Goal: Task Accomplishment & Management: Use online tool/utility

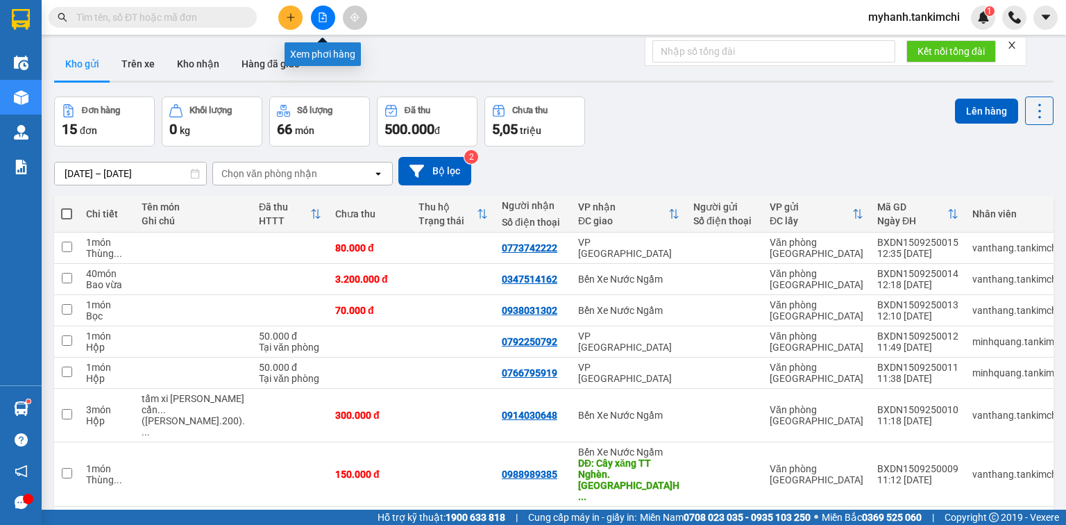
click at [324, 17] on icon "file-add" at bounding box center [323, 17] width 10 height 10
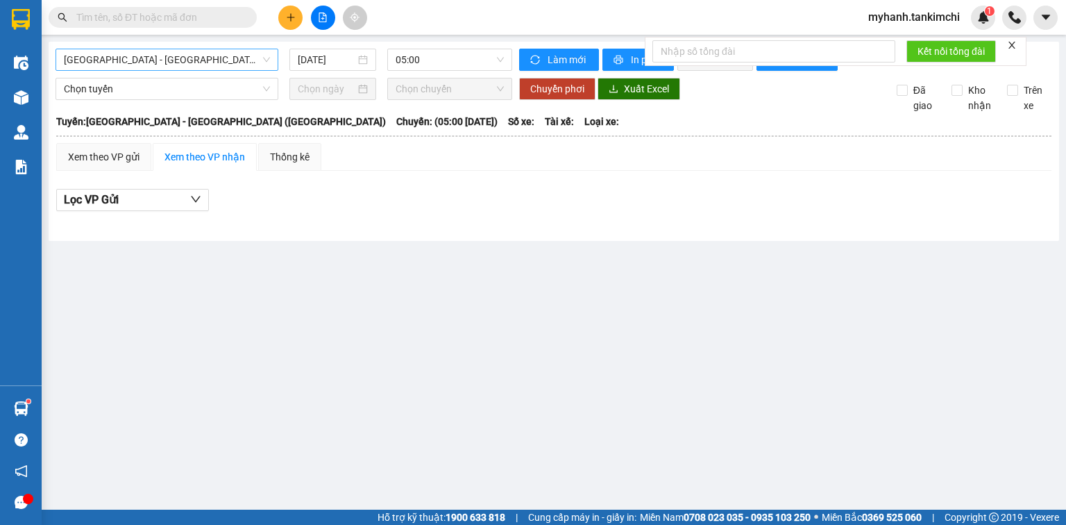
click at [200, 58] on span "[GEOGRAPHIC_DATA] - [GEOGRAPHIC_DATA] ([GEOGRAPHIC_DATA])" at bounding box center [167, 59] width 206 height 21
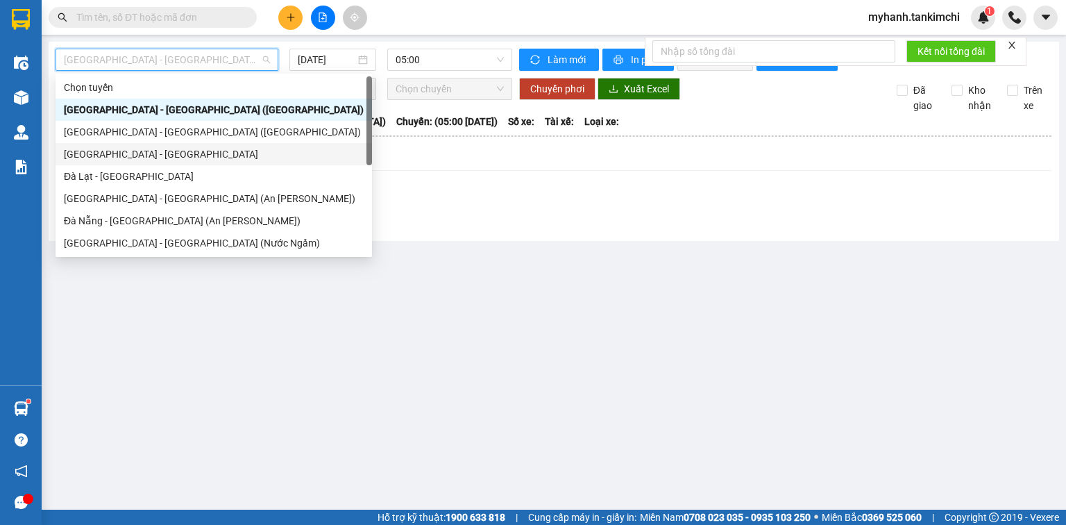
click at [161, 148] on div "[GEOGRAPHIC_DATA] - [GEOGRAPHIC_DATA]" at bounding box center [214, 153] width 300 height 15
type input "[DATE]"
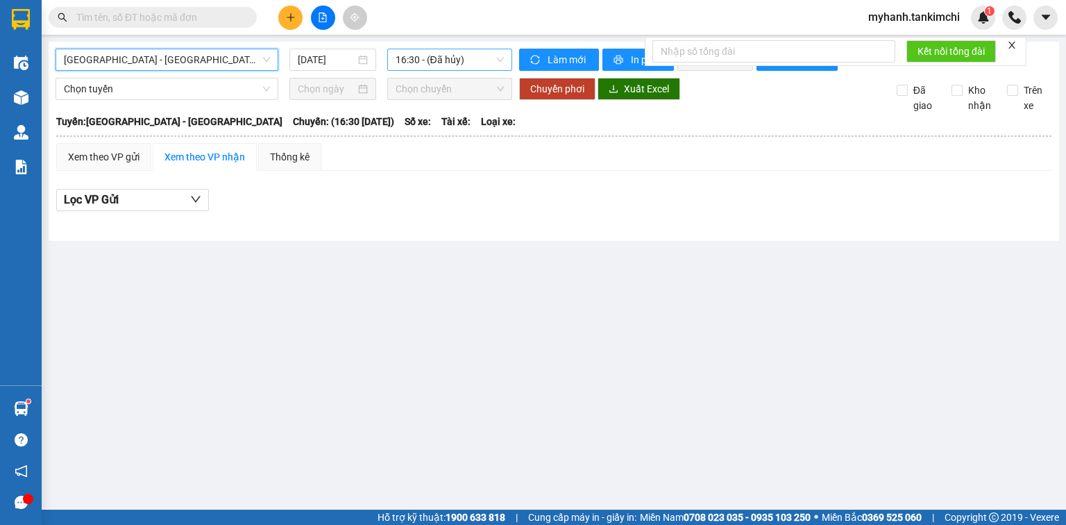
click at [479, 52] on span "16:30 - (Đã hủy)" at bounding box center [450, 59] width 109 height 21
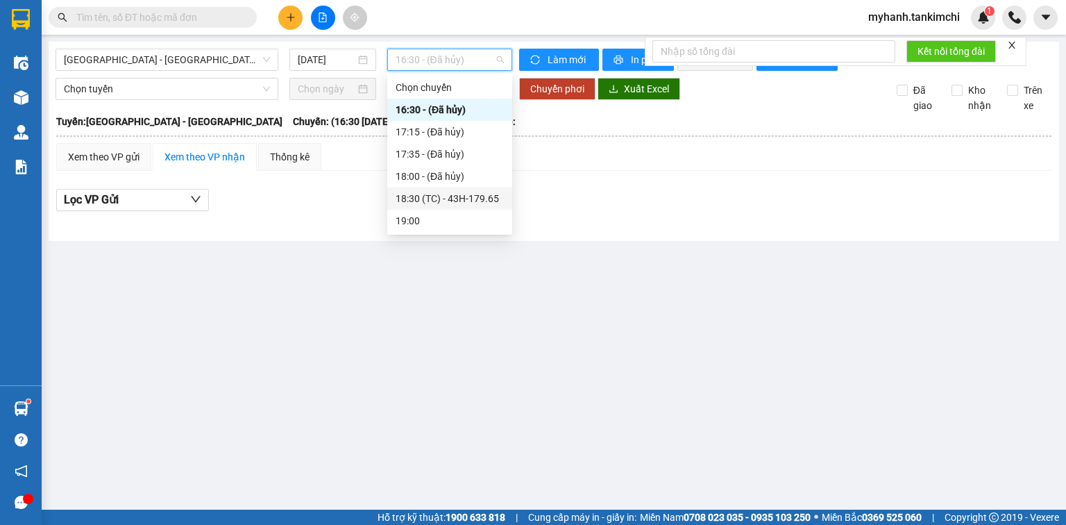
click at [482, 192] on div "18:30 (TC) - 43H-179.65" at bounding box center [450, 198] width 108 height 15
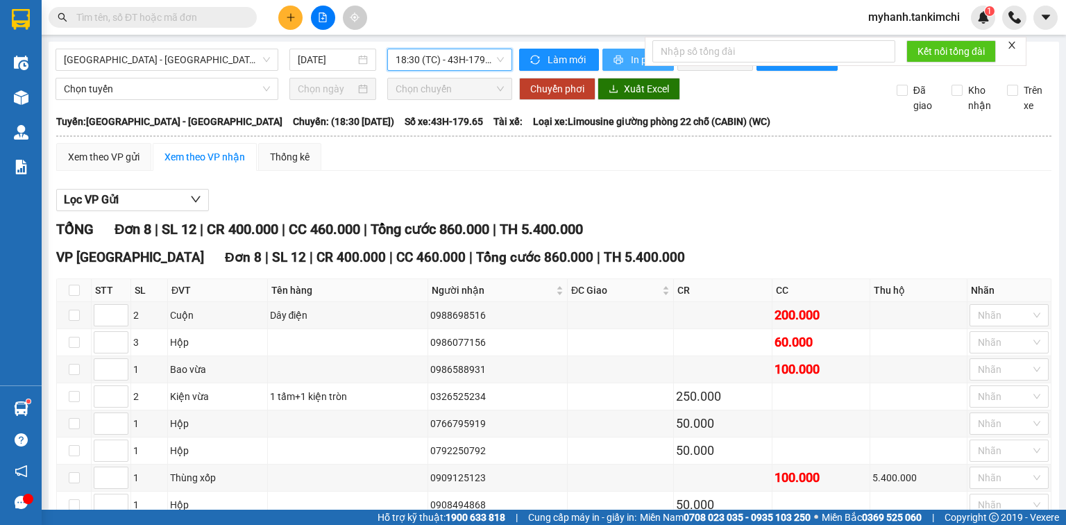
click at [631, 59] on span "In phơi" at bounding box center [647, 59] width 32 height 15
drag, startPoint x: 112, startPoint y: 57, endPoint x: 186, endPoint y: 78, distance: 76.6
click at [121, 55] on span "[GEOGRAPHIC_DATA] - [GEOGRAPHIC_DATA]" at bounding box center [167, 59] width 206 height 21
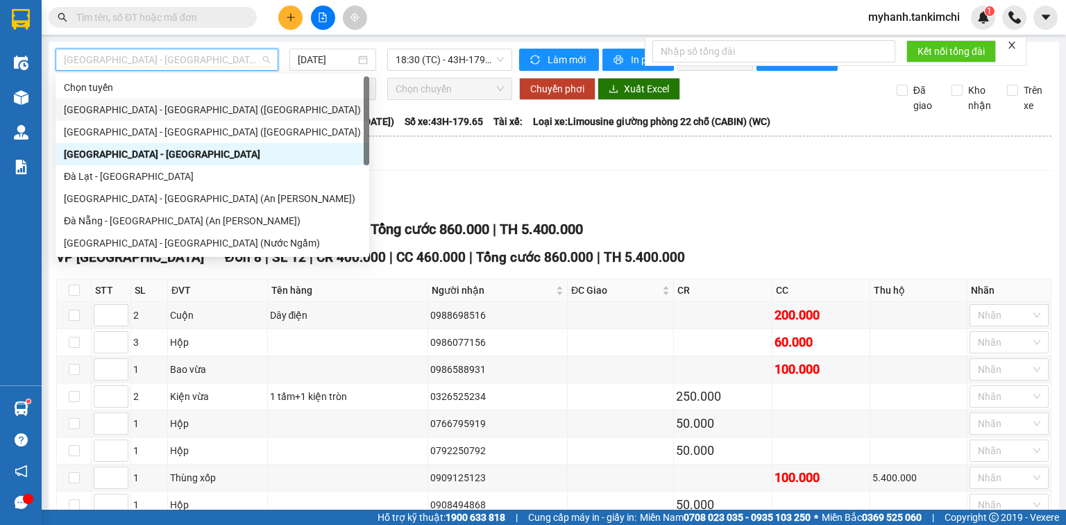
drag, startPoint x: 182, startPoint y: 103, endPoint x: 187, endPoint y: 115, distance: 13.7
click at [182, 104] on div "[GEOGRAPHIC_DATA] - [GEOGRAPHIC_DATA] ([GEOGRAPHIC_DATA])" at bounding box center [212, 109] width 297 height 15
type input "[DATE]"
